Goal: Find specific page/section: Find specific page/section

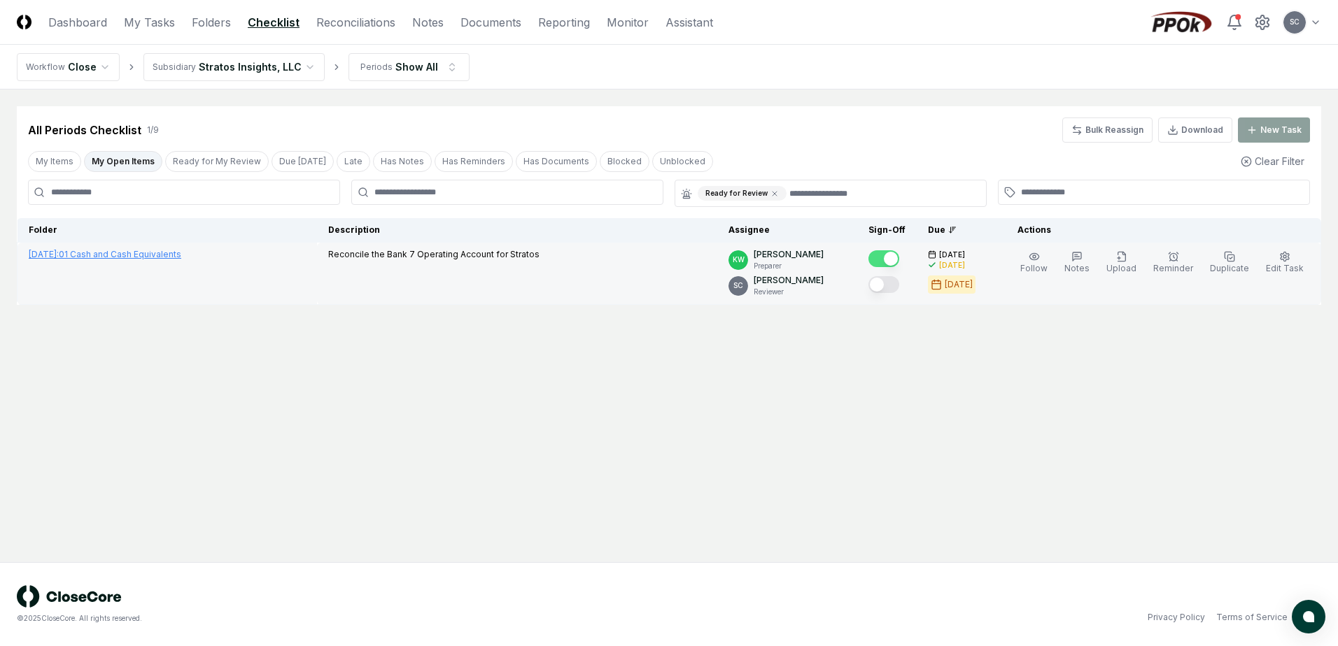
click at [117, 253] on link "[DATE] : 01 Cash and Cash Equivalents" at bounding box center [105, 254] width 153 height 10
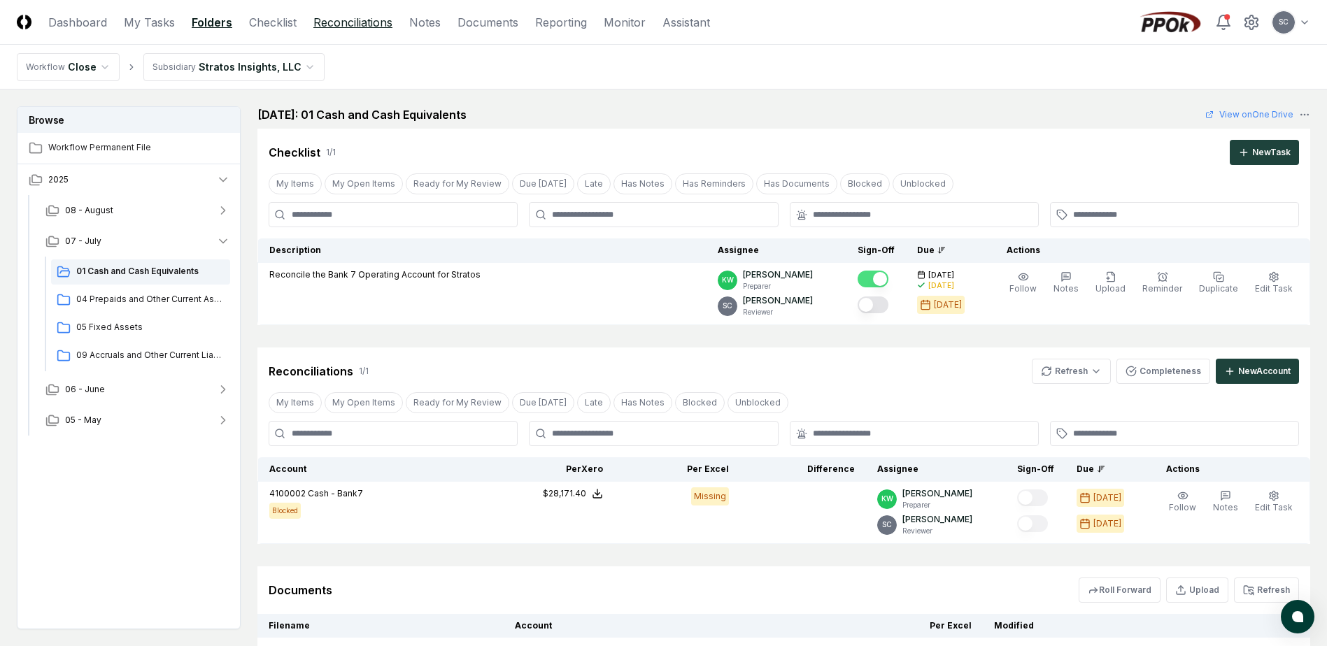
click at [336, 19] on link "Reconciliations" at bounding box center [352, 22] width 79 height 17
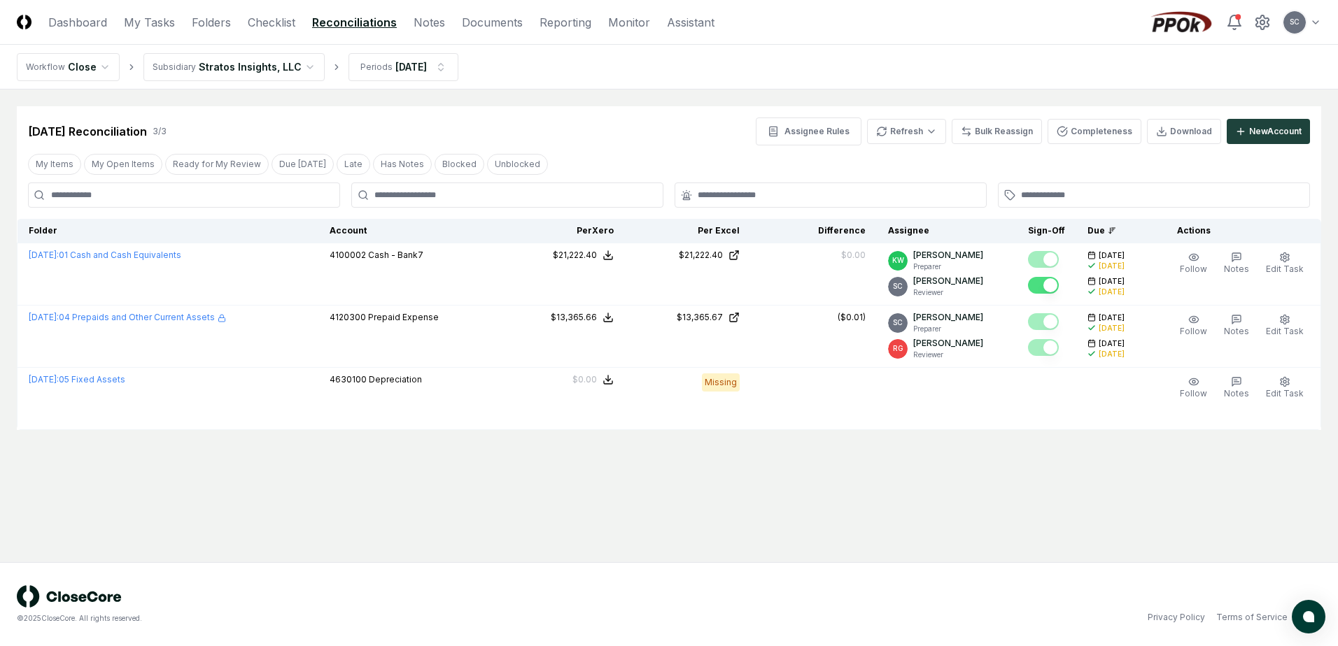
click at [297, 27] on nav "CloseCore Dashboard My Tasks Folders Checklist Reconciliations Notes Documents …" at bounding box center [365, 22] width 697 height 17
click at [274, 24] on link "Checklist" at bounding box center [272, 22] width 48 height 17
